Goal: Book appointment/travel/reservation

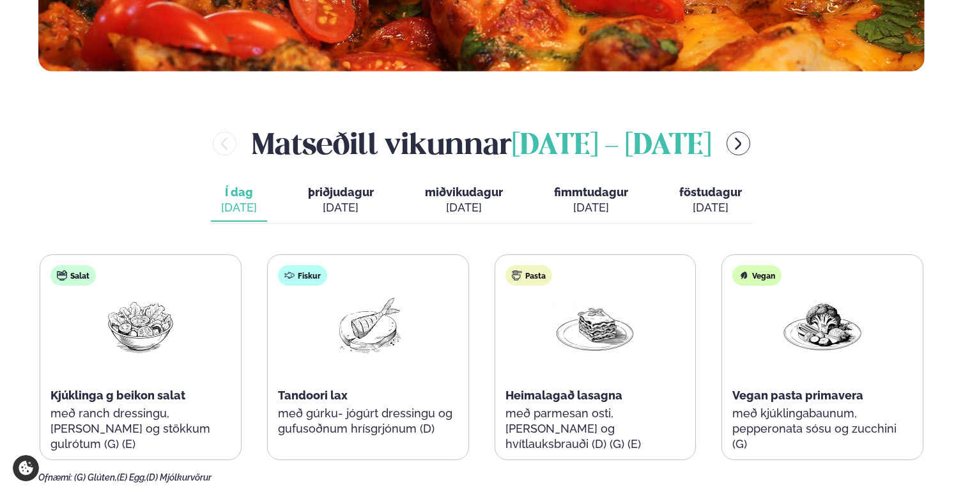
scroll to position [446, 0]
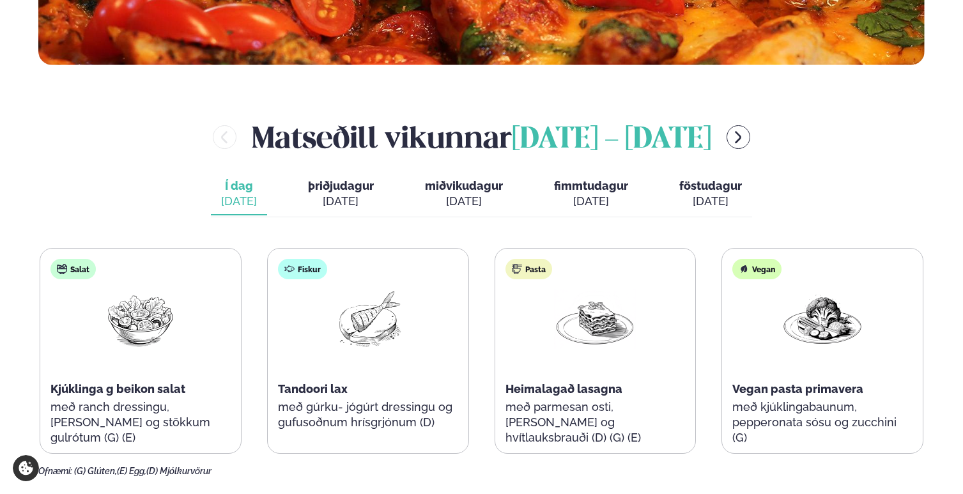
click at [335, 189] on span "þriðjudagur" at bounding box center [341, 185] width 66 height 13
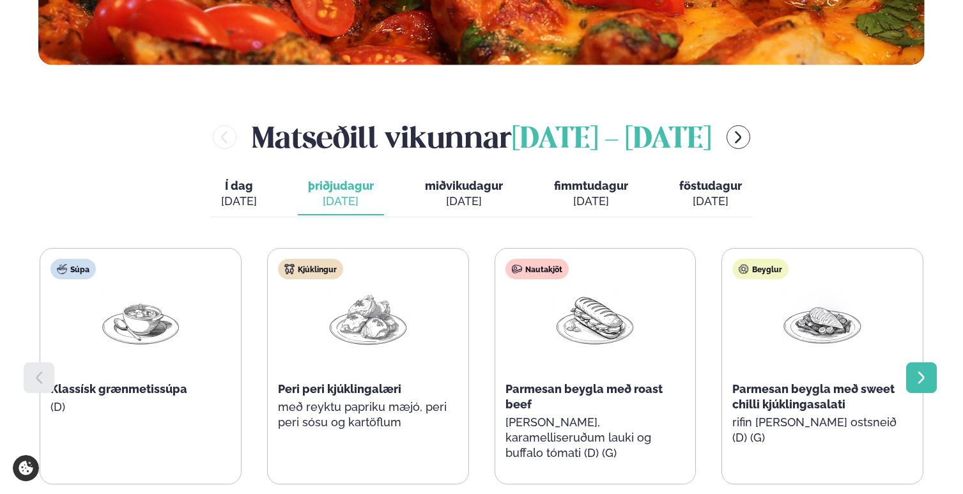
click at [922, 376] on icon at bounding box center [921, 377] width 15 height 15
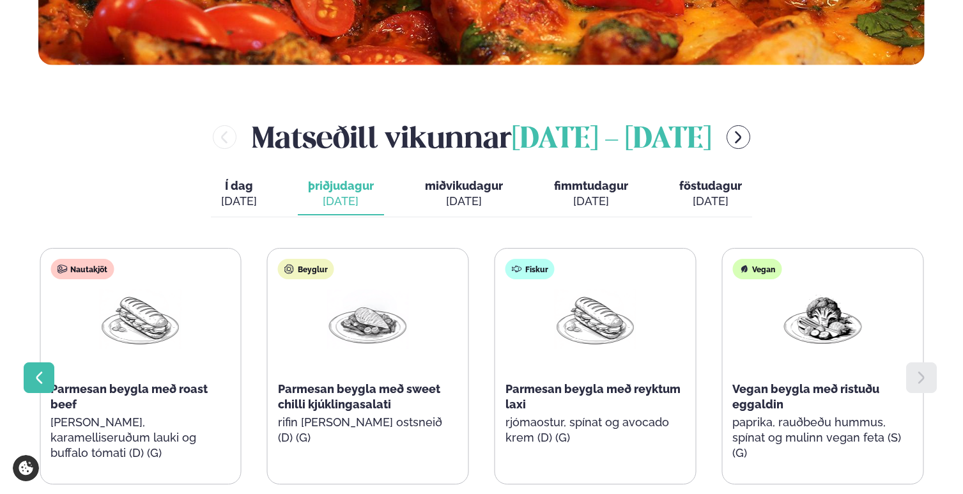
click at [45, 375] on icon at bounding box center [38, 377] width 15 height 15
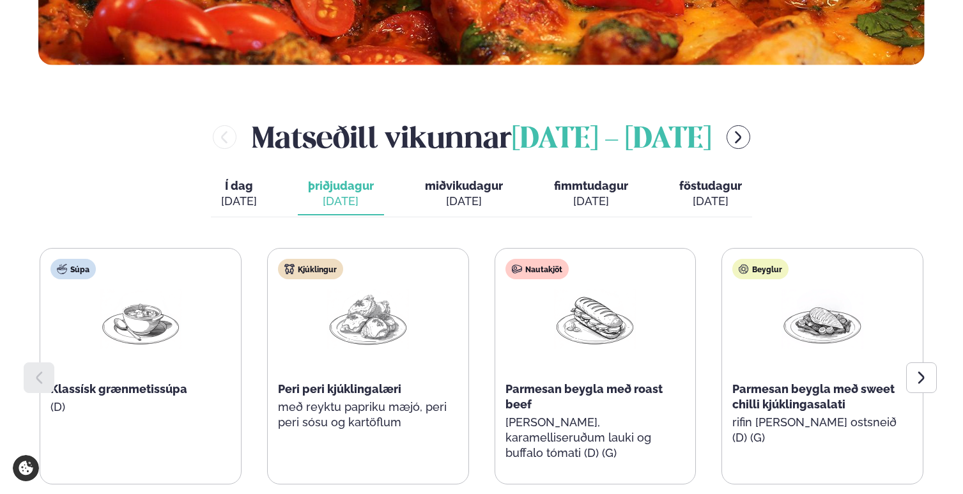
click at [238, 192] on span "Í dag" at bounding box center [239, 185] width 36 height 15
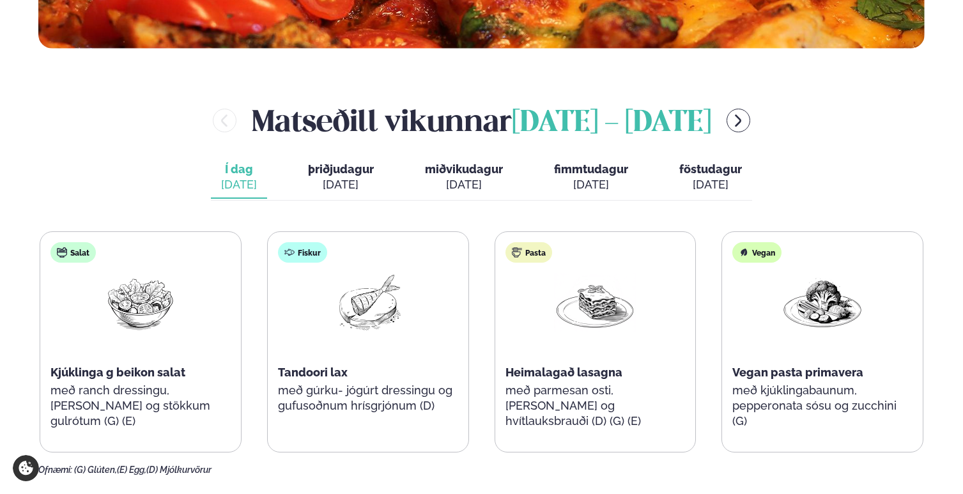
scroll to position [462, 0]
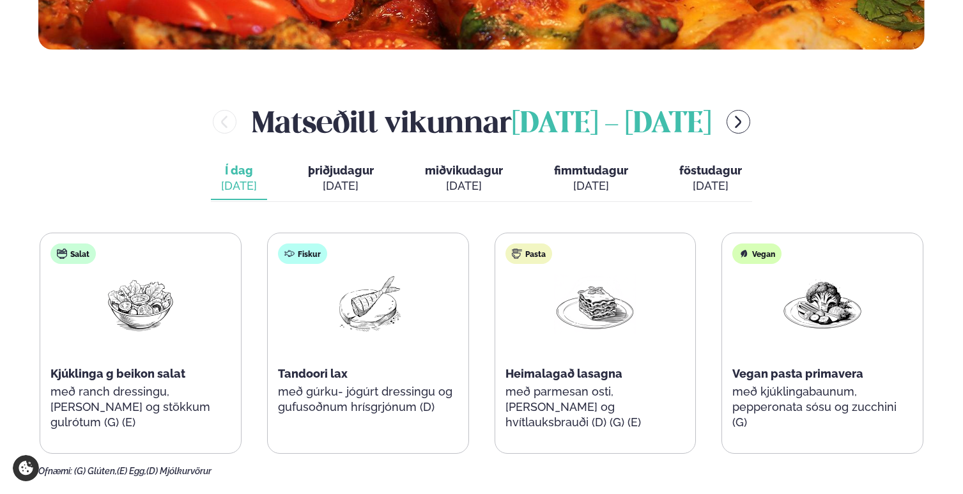
click at [364, 176] on span "þriðjudagur" at bounding box center [341, 170] width 66 height 13
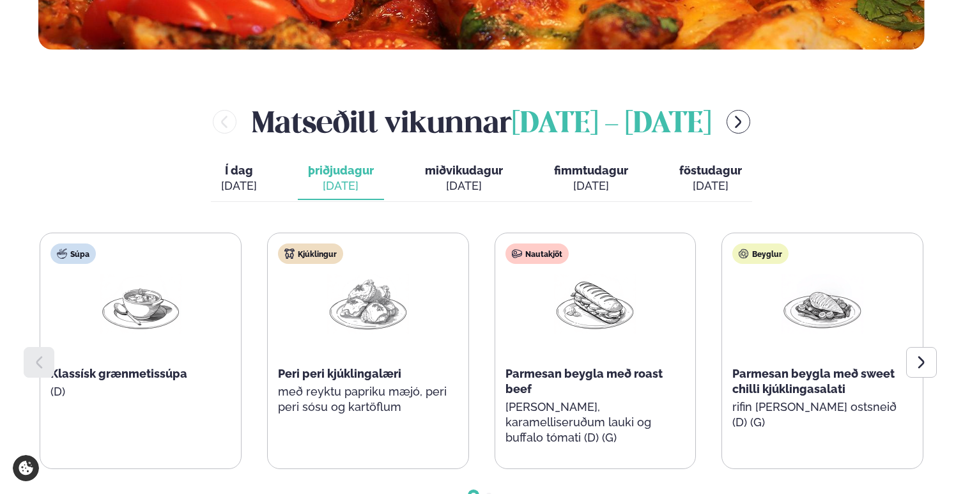
click at [461, 177] on button "miðvikudagur mið. [DATE]" at bounding box center [464, 179] width 98 height 42
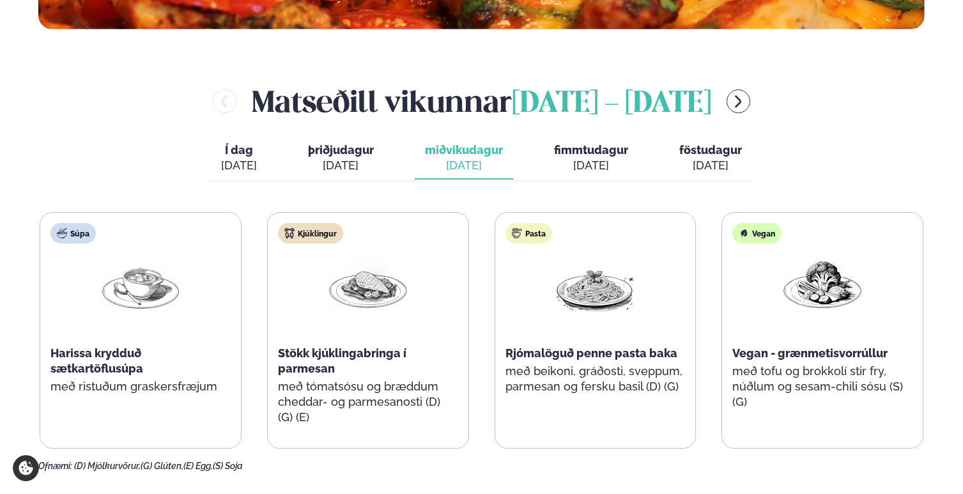
scroll to position [483, 0]
click at [351, 153] on span "þriðjudagur" at bounding box center [341, 149] width 66 height 13
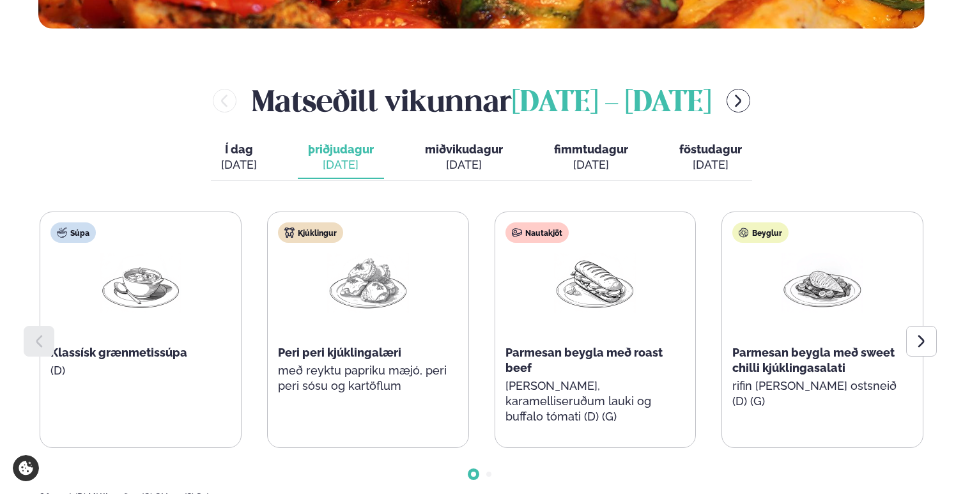
click at [468, 151] on span "miðvikudagur" at bounding box center [464, 149] width 78 height 13
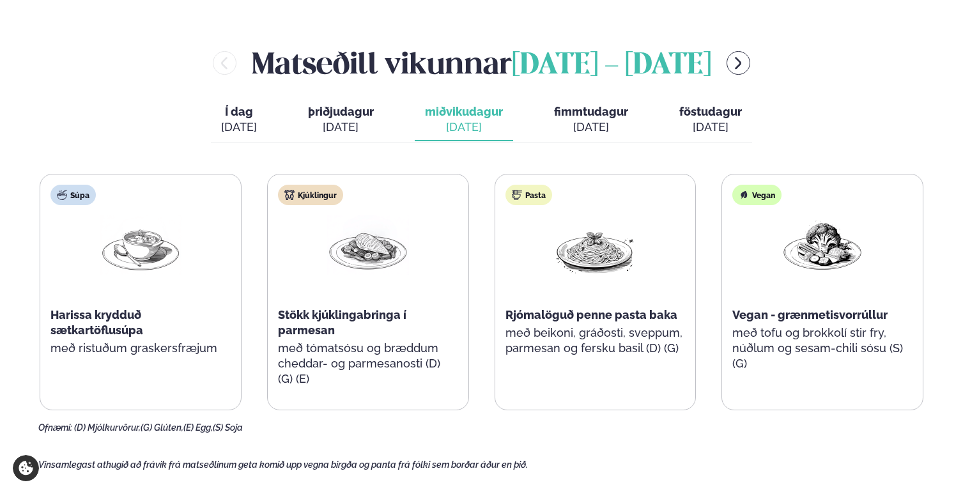
scroll to position [521, 0]
click at [591, 119] on div "[DATE]" at bounding box center [591, 126] width 74 height 15
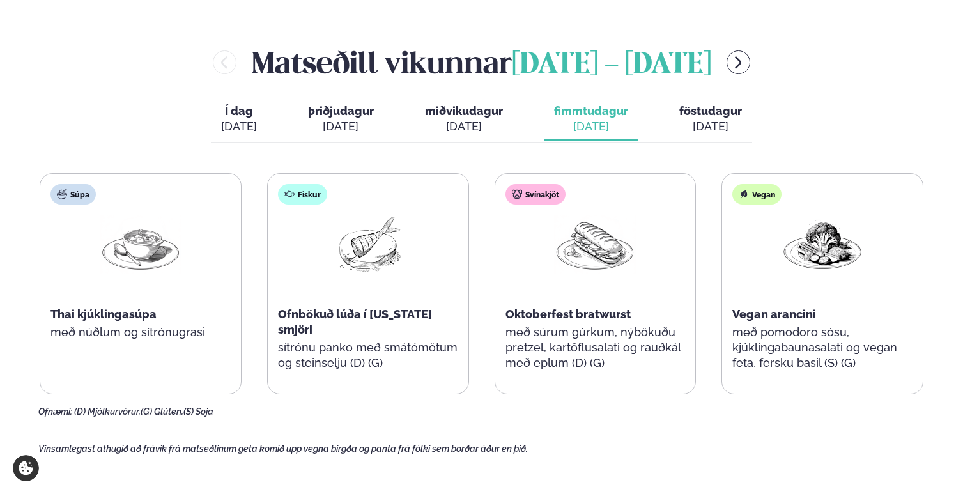
click at [793, 315] on span "Vegan arancini" at bounding box center [775, 314] width 84 height 13
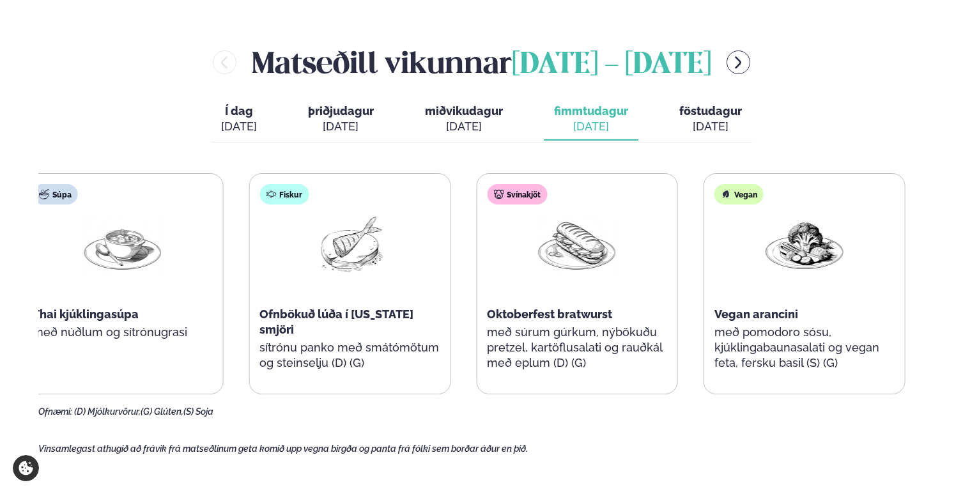
click at [787, 314] on div "Vegan arancini" at bounding box center [805, 314] width 180 height 15
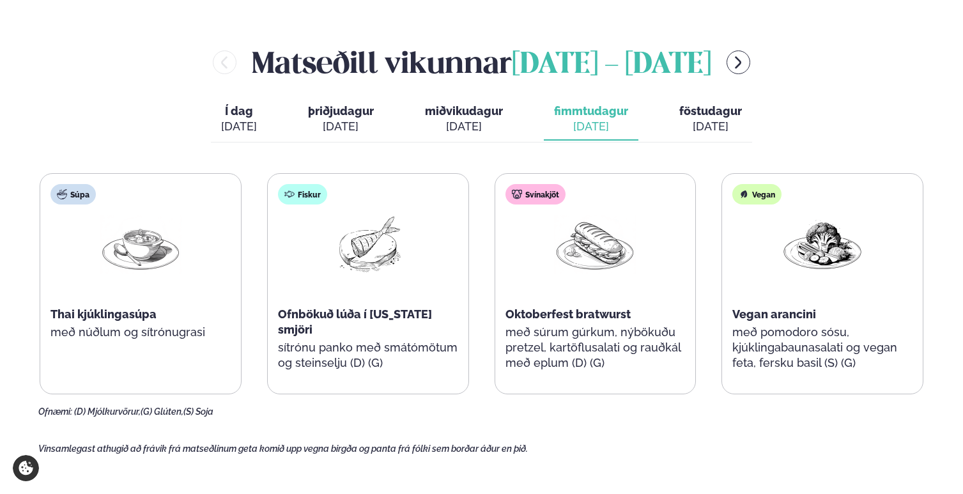
click at [687, 115] on span "föstudagur" at bounding box center [711, 110] width 63 height 13
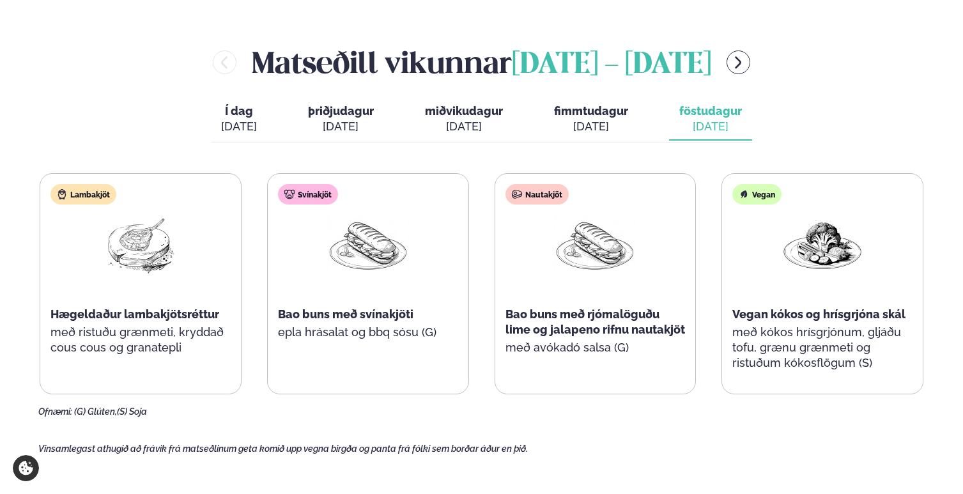
scroll to position [527, 0]
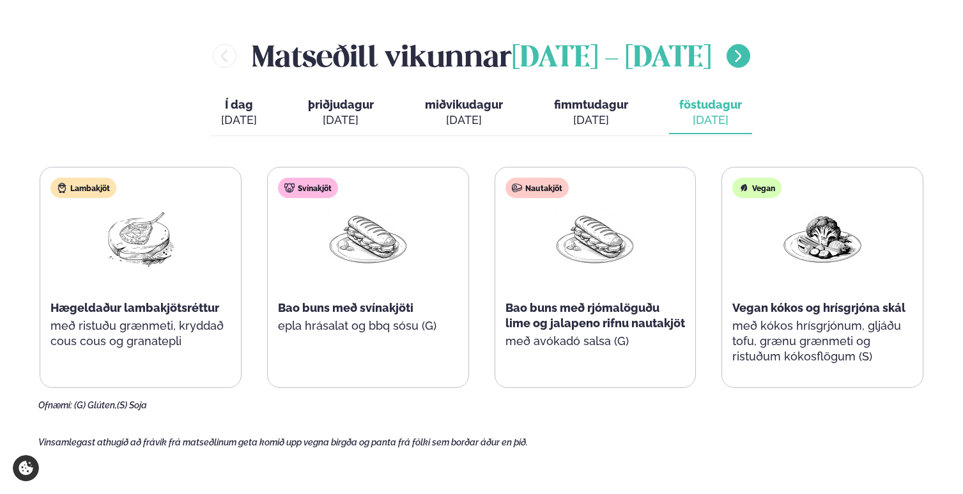
click at [746, 57] on icon "menu-btn-right" at bounding box center [738, 56] width 15 height 15
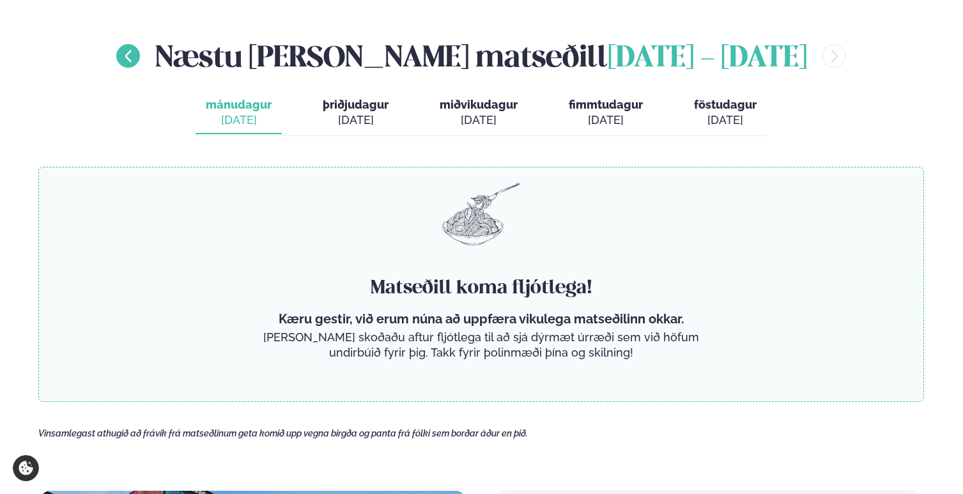
click at [128, 52] on icon "menu-btn-left" at bounding box center [128, 56] width 15 height 15
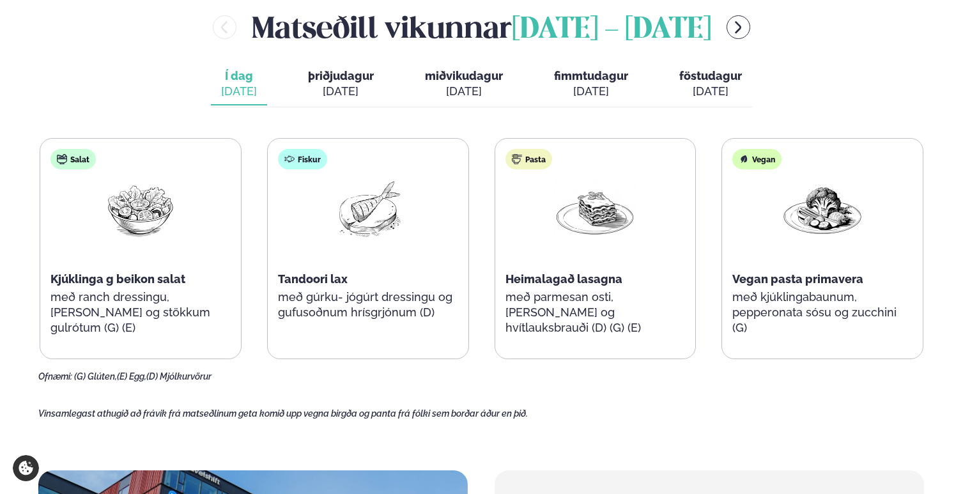
scroll to position [562, 0]
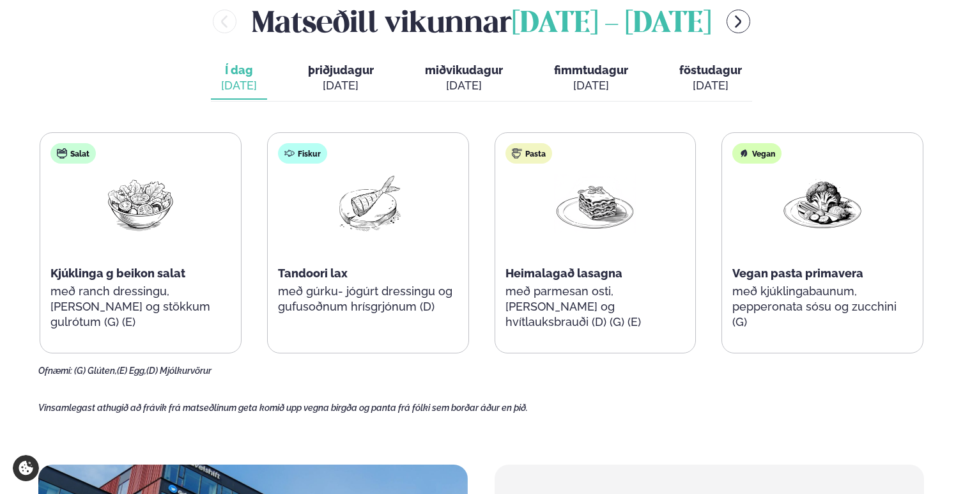
click at [235, 80] on div "[DATE]" at bounding box center [239, 85] width 36 height 15
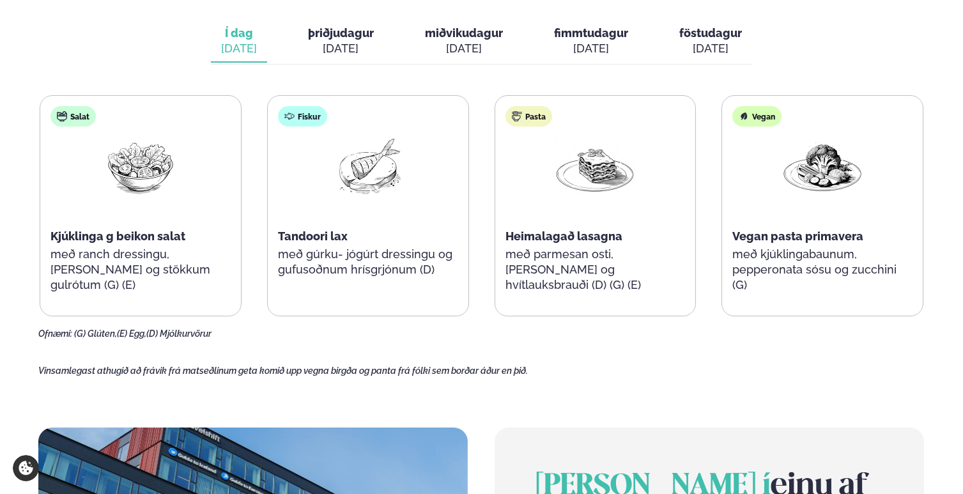
scroll to position [598, 0]
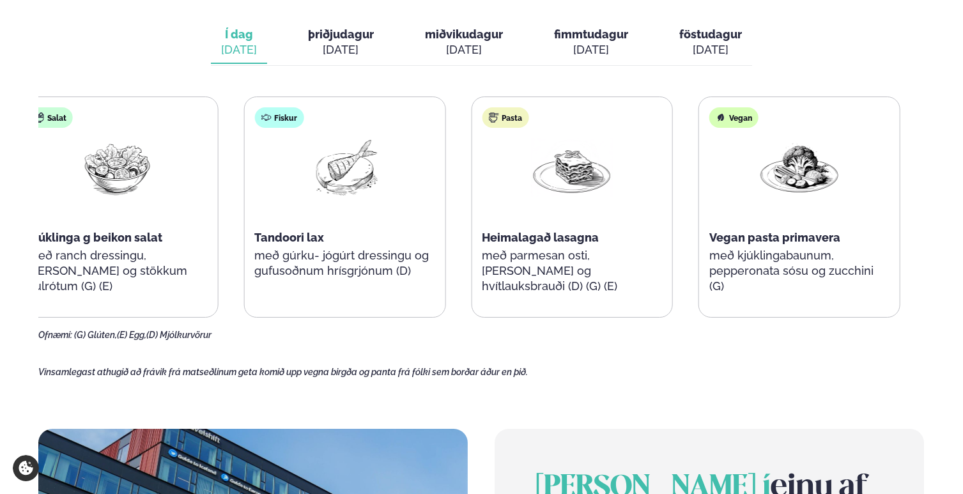
click at [745, 275] on p "með kjúklingabaunum, pepperonata sósu og zucchini (G)" at bounding box center [800, 271] width 180 height 46
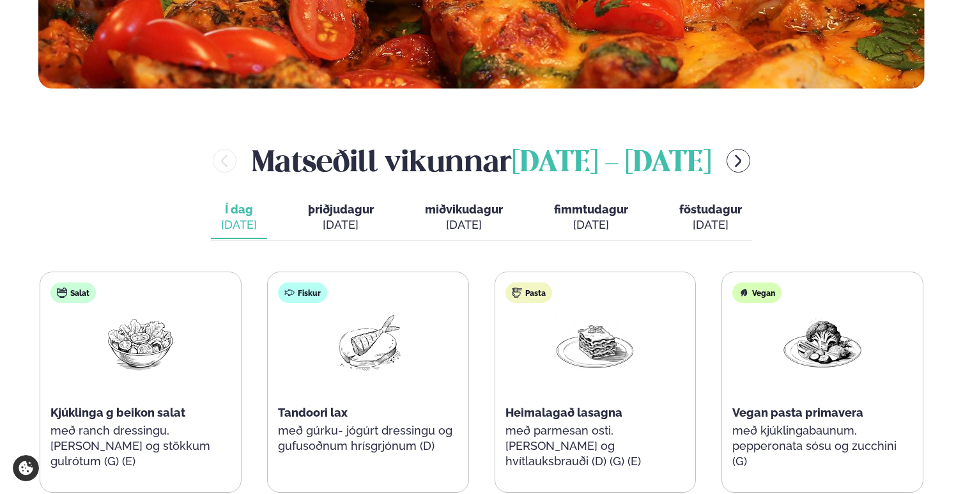
scroll to position [405, 0]
